Goal: Check status: Check status

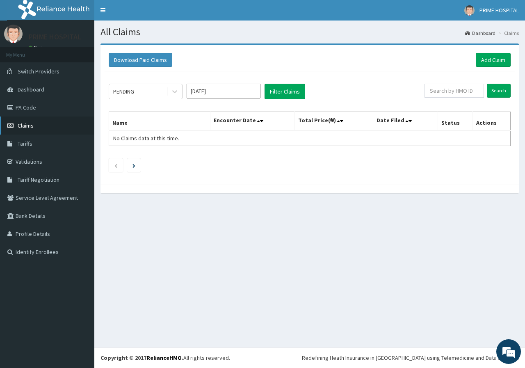
click at [50, 127] on link "Claims" at bounding box center [47, 125] width 94 height 18
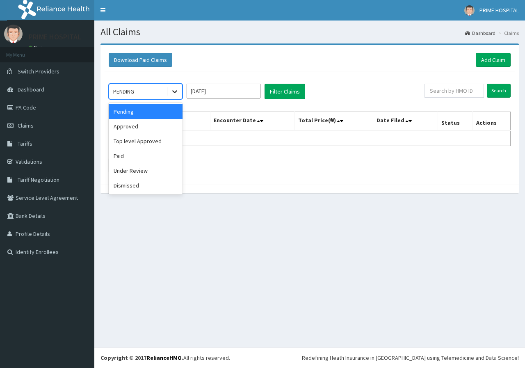
click at [180, 96] on div at bounding box center [174, 91] width 15 height 15
click at [157, 129] on div "Approved" at bounding box center [146, 126] width 74 height 15
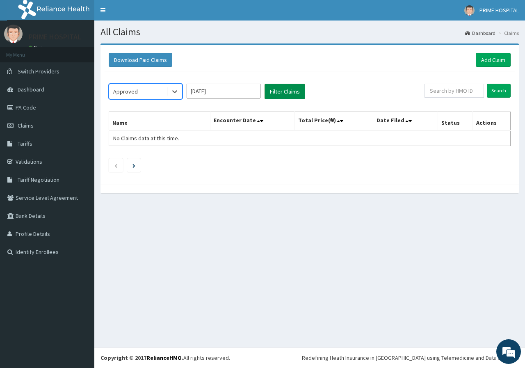
click at [279, 96] on button "Filter Claims" at bounding box center [284, 92] width 41 height 16
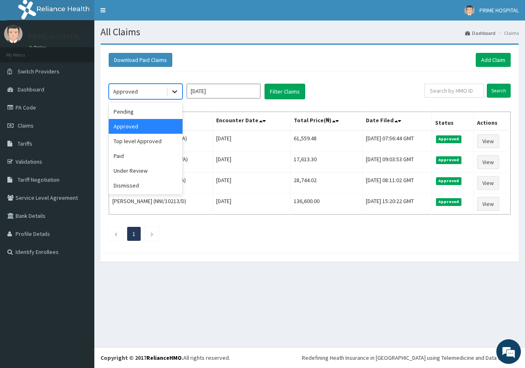
click at [177, 91] on icon at bounding box center [174, 92] width 5 height 3
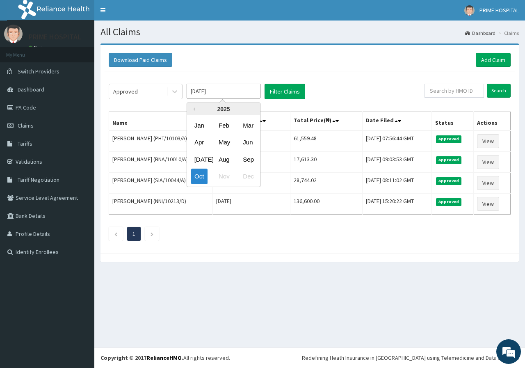
click at [238, 98] on input "[DATE]" at bounding box center [224, 91] width 74 height 15
click at [253, 156] on div "Sep" at bounding box center [247, 159] width 16 height 15
type input "Sep 2025"
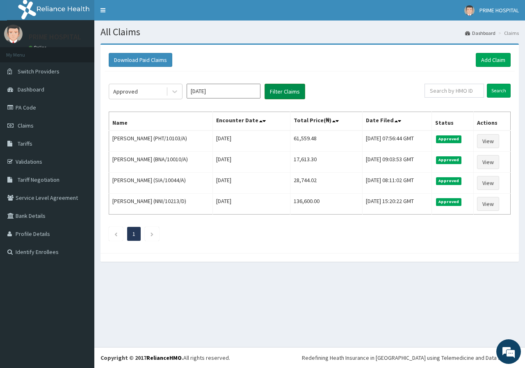
click at [282, 93] on button "Filter Claims" at bounding box center [284, 92] width 41 height 16
